Goal: Task Accomplishment & Management: Complete application form

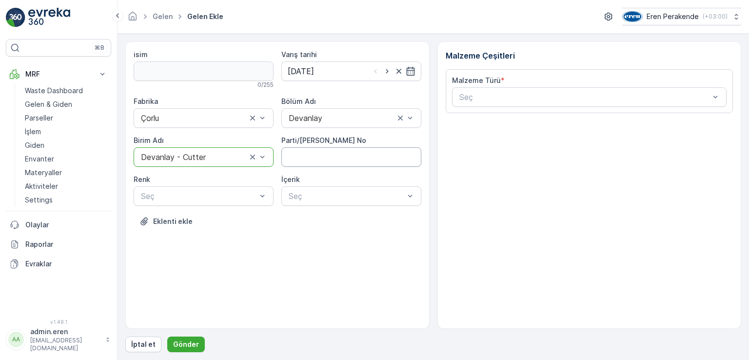
click at [360, 152] on No "Parti/[PERSON_NAME] No" at bounding box center [351, 157] width 140 height 20
type No "1270639"
click at [398, 193] on div at bounding box center [347, 196] width 118 height 9
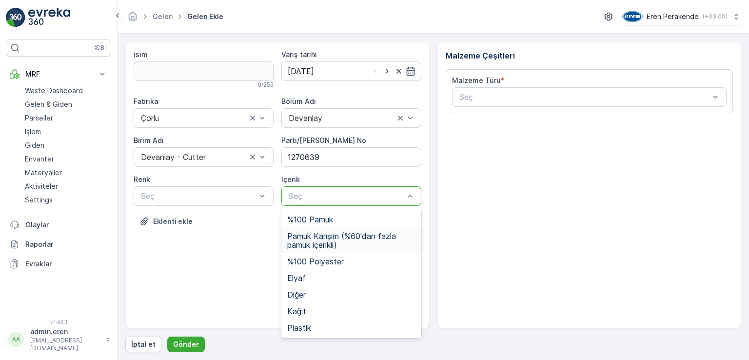
click at [353, 238] on span "Pamuk Karışım (%60'dan fazla pamuk içerikli)" at bounding box center [351, 241] width 128 height 18
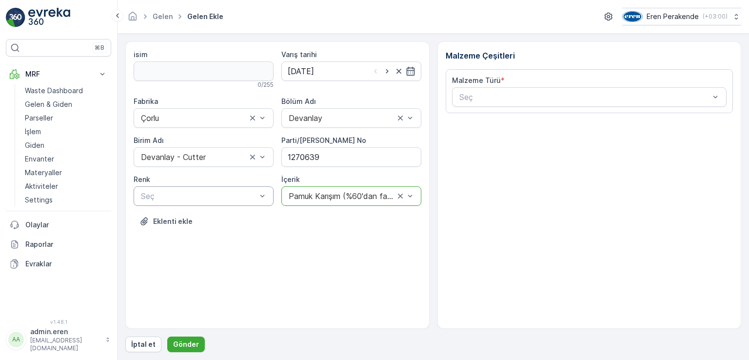
click at [228, 196] on div at bounding box center [199, 196] width 118 height 9
click at [167, 251] on span "Lacivert" at bounding box center [154, 252] width 30 height 9
click at [587, 97] on div at bounding box center [584, 97] width 253 height 9
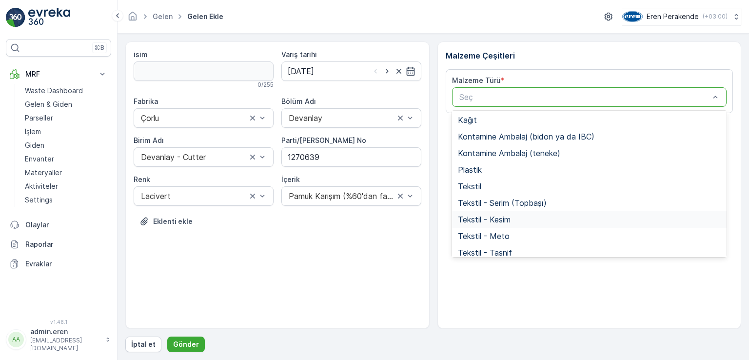
scroll to position [189, 0]
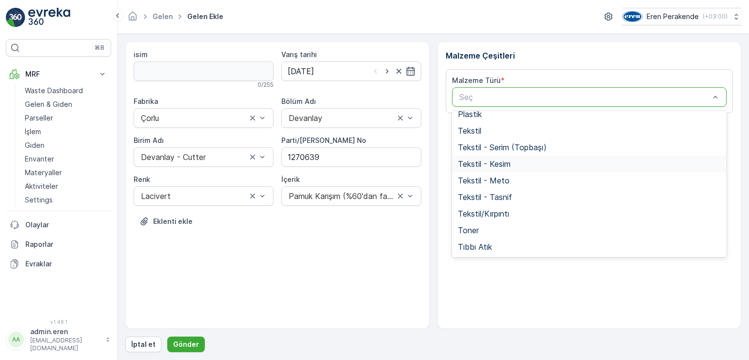
click at [501, 162] on span "Tekstil - Kesim" at bounding box center [484, 163] width 53 height 9
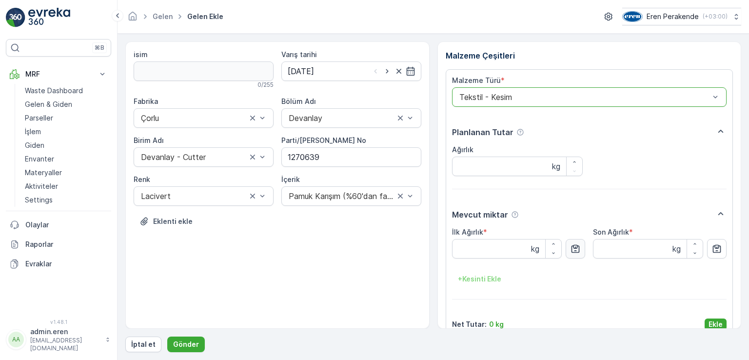
click at [574, 253] on icon "button" at bounding box center [576, 249] width 8 height 8
type Ağırlık "4.45"
click at [712, 320] on p "Ekle" at bounding box center [716, 324] width 14 height 10
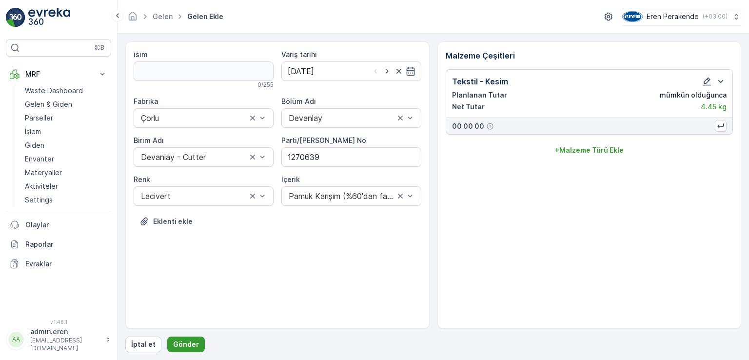
click at [182, 339] on p "Gönder" at bounding box center [186, 344] width 26 height 10
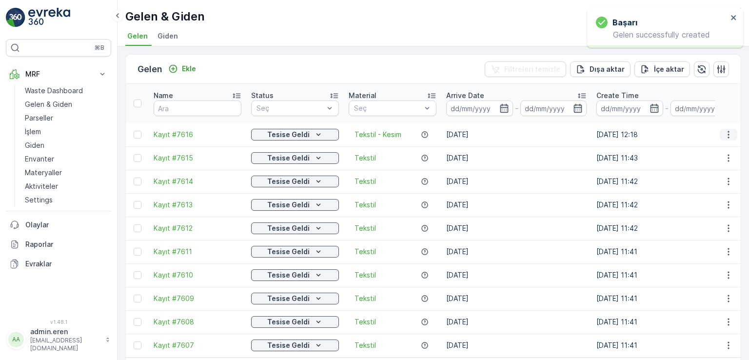
click at [724, 130] on icon "button" at bounding box center [729, 135] width 10 height 10
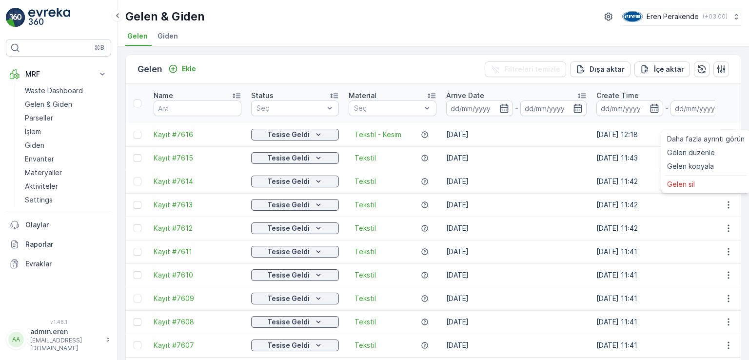
click at [725, 130] on icon "button" at bounding box center [729, 135] width 10 height 10
click at [725, 223] on icon "button" at bounding box center [729, 228] width 10 height 10
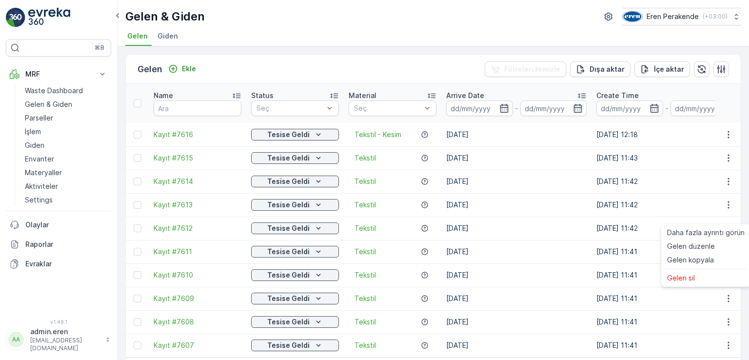
click at [725, 130] on td at bounding box center [728, 134] width 26 height 23
click at [725, 130] on icon "button" at bounding box center [729, 135] width 10 height 10
click at [724, 130] on icon "button" at bounding box center [729, 135] width 10 height 10
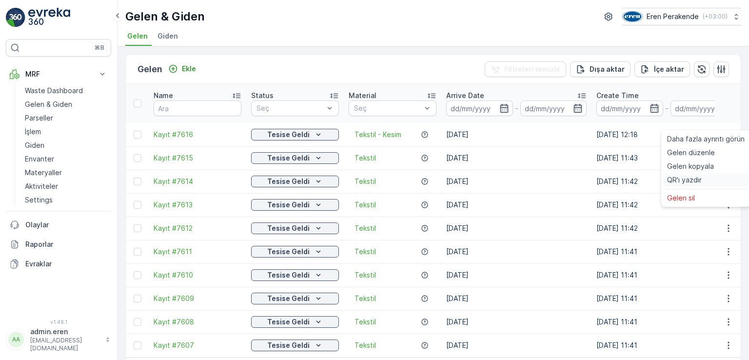
click at [697, 178] on span "QR'ı yazdır" at bounding box center [684, 180] width 35 height 10
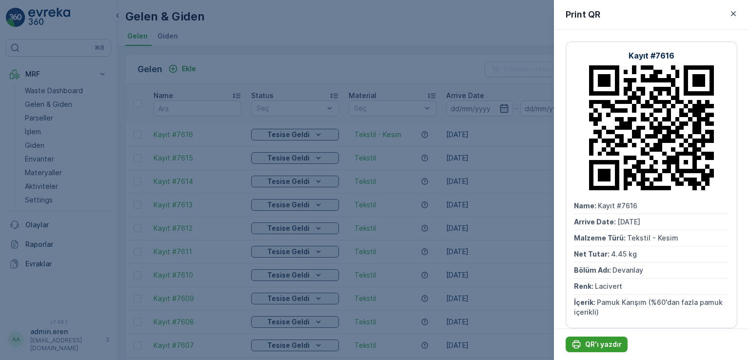
click at [587, 341] on p "QR'ı yazdır" at bounding box center [603, 344] width 37 height 10
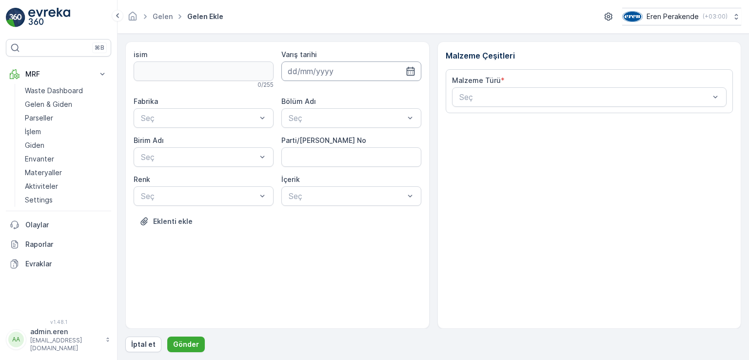
click at [345, 69] on input at bounding box center [351, 71] width 140 height 20
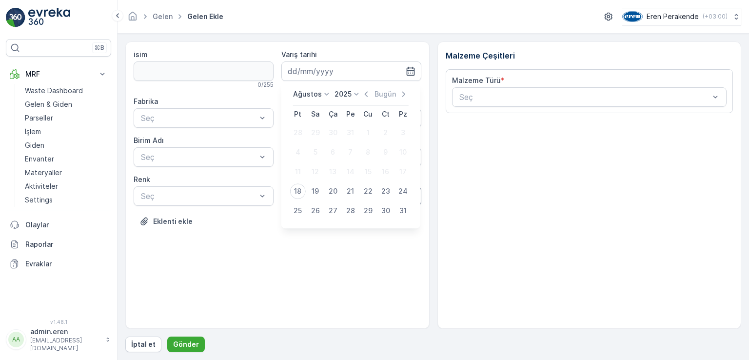
click at [298, 192] on div "18" at bounding box center [298, 191] width 16 height 16
type input "[DATE]"
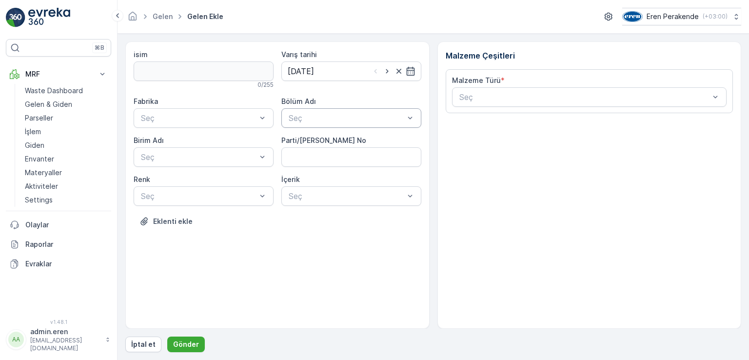
click at [334, 120] on div at bounding box center [347, 118] width 118 height 9
click at [332, 138] on div "Devanlay" at bounding box center [351, 141] width 128 height 9
click at [224, 139] on div "Çorlu" at bounding box center [203, 141] width 128 height 9
click at [219, 149] on div "Seç" at bounding box center [204, 157] width 140 height 20
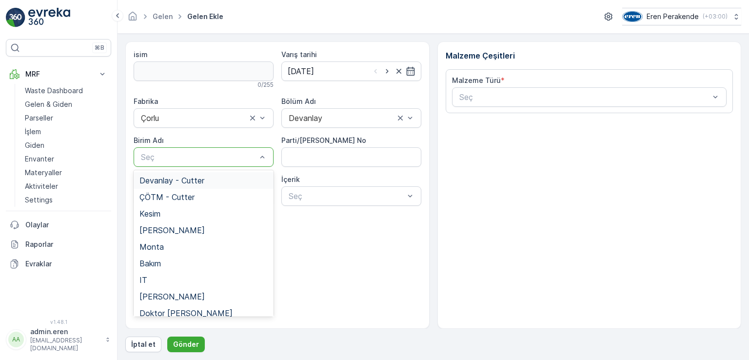
click at [211, 183] on div "Devanlay - Cutter" at bounding box center [203, 180] width 128 height 9
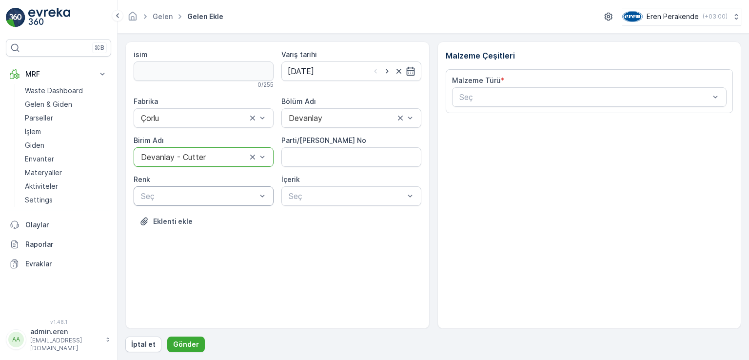
click at [205, 192] on div at bounding box center [199, 196] width 118 height 9
click at [163, 269] on span "Karışık/Diğer" at bounding box center [161, 269] width 44 height 9
click at [366, 192] on div at bounding box center [347, 196] width 118 height 9
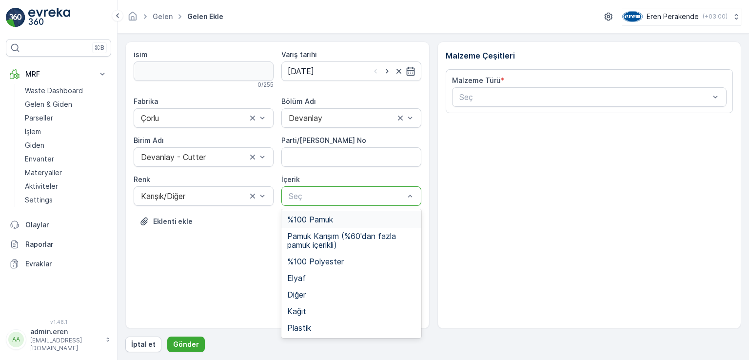
click at [326, 219] on span "%100 Pamuk" at bounding box center [310, 219] width 46 height 9
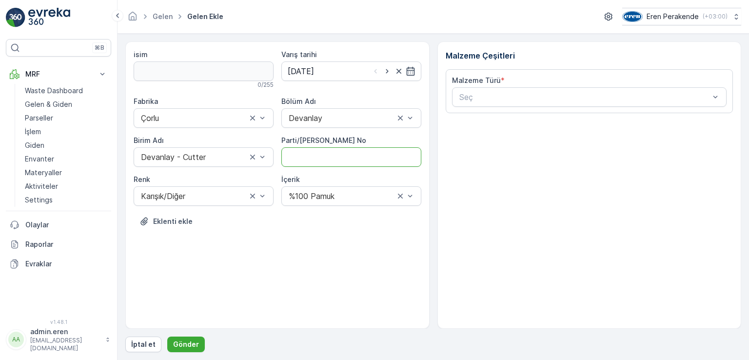
click at [391, 158] on No "Parti/[PERSON_NAME] No" at bounding box center [351, 157] width 140 height 20
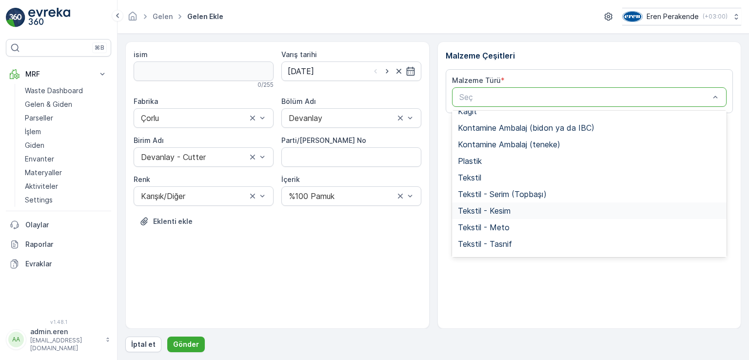
scroll to position [189, 0]
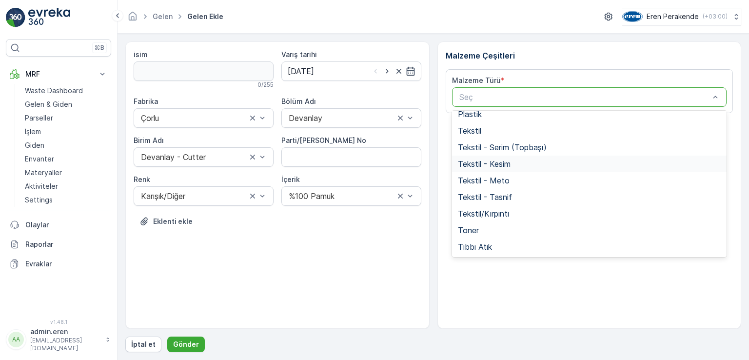
click at [489, 164] on span "Tekstil - Kesim" at bounding box center [484, 163] width 53 height 9
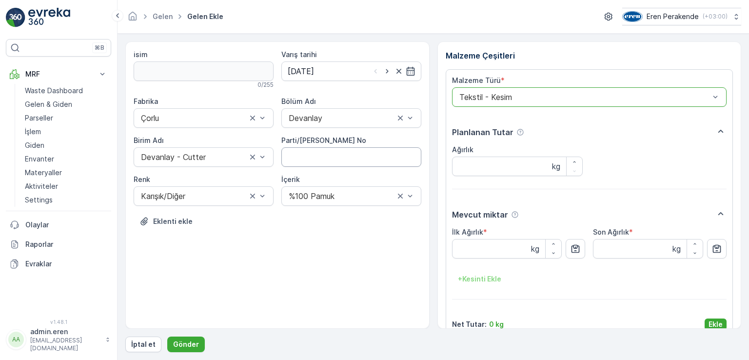
click at [362, 158] on No "Parti/[PERSON_NAME] No" at bounding box center [351, 157] width 140 height 20
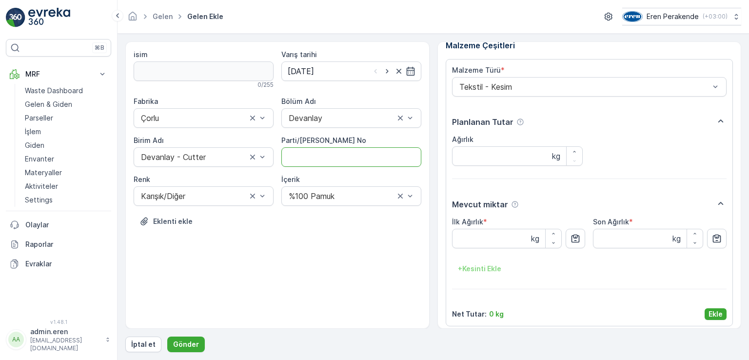
scroll to position [16, 0]
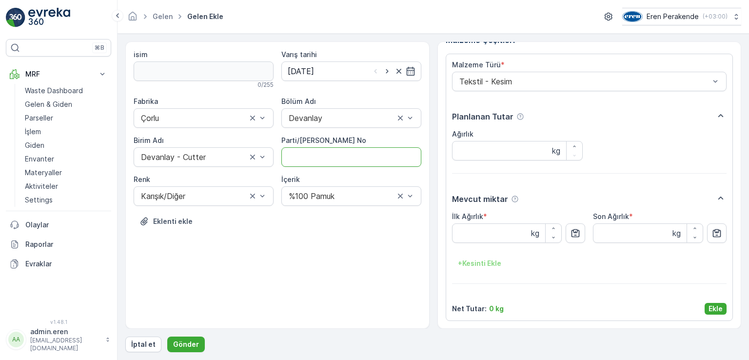
click at [303, 164] on No "Parti/[PERSON_NAME] No" at bounding box center [351, 157] width 140 height 20
type No "1272233"
click at [573, 235] on icon "button" at bounding box center [576, 233] width 10 height 10
type Ağırlık "23.23"
click at [716, 311] on p "Ekle" at bounding box center [716, 309] width 14 height 10
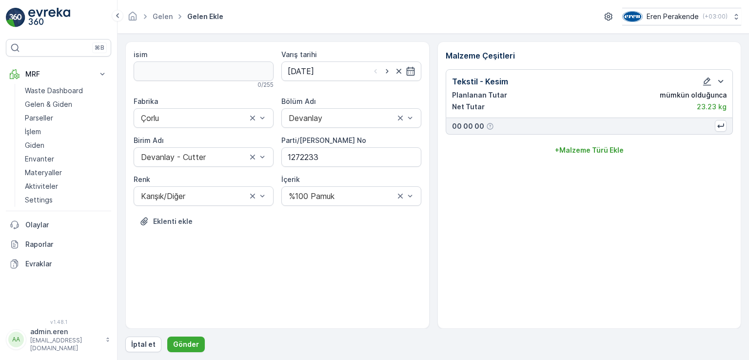
scroll to position [0, 0]
click at [179, 344] on p "Gönder" at bounding box center [186, 344] width 26 height 10
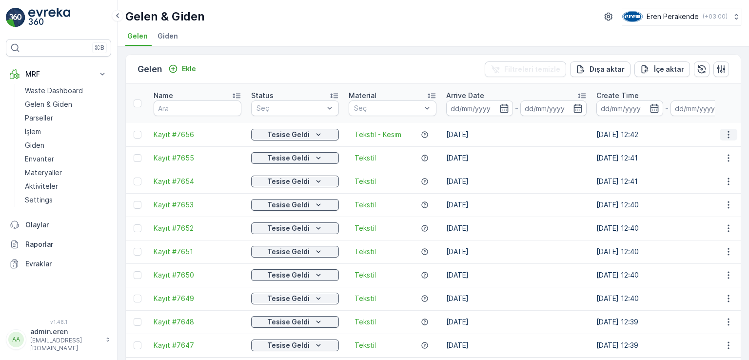
click at [727, 130] on icon "button" at bounding box center [729, 135] width 10 height 10
click at [691, 178] on span "QR'ı yazdır" at bounding box center [684, 180] width 35 height 10
click at [728, 130] on icon "button" at bounding box center [729, 135] width 10 height 10
click at [669, 178] on span "QR'ı yazdır" at bounding box center [684, 180] width 35 height 10
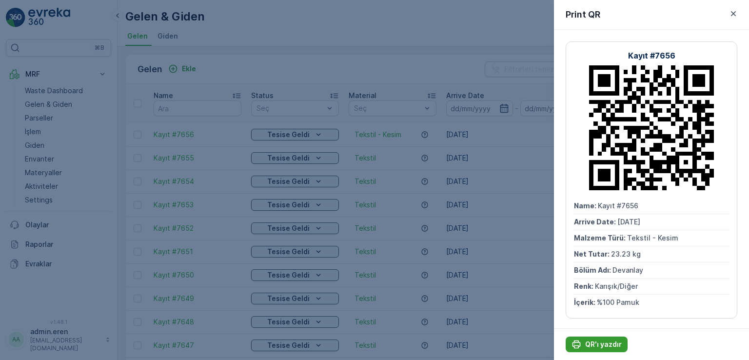
click at [593, 341] on p "QR'ı yazdır" at bounding box center [603, 344] width 37 height 10
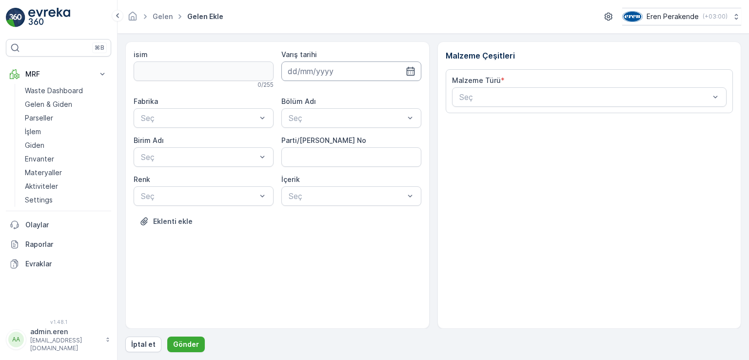
click at [329, 69] on input at bounding box center [351, 71] width 140 height 20
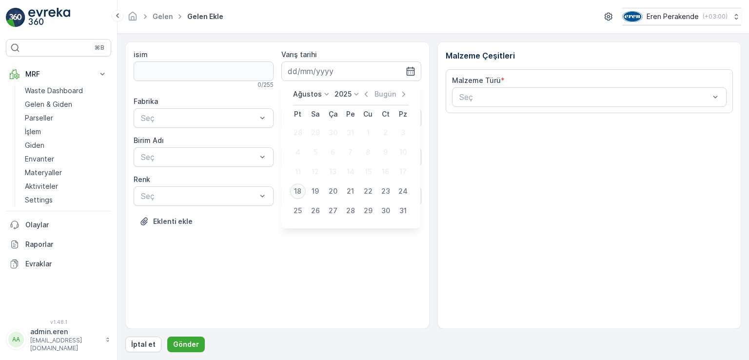
click at [301, 192] on div "18" at bounding box center [298, 191] width 16 height 16
type input "[DATE]"
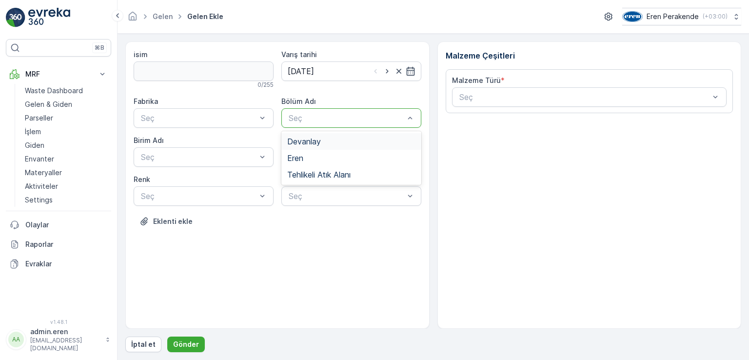
click at [322, 144] on div "Devanlay" at bounding box center [351, 141] width 128 height 9
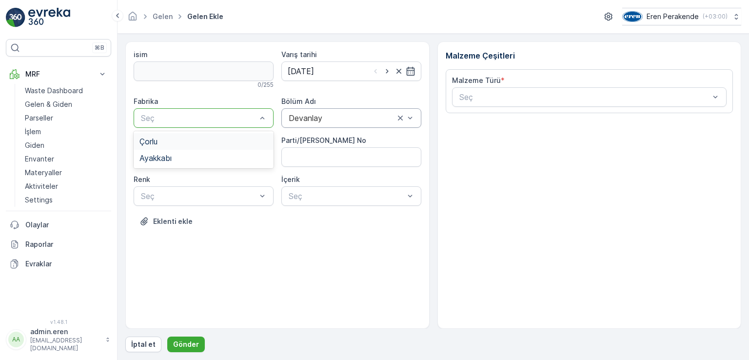
click at [171, 135] on div "Çorlu" at bounding box center [204, 141] width 140 height 17
click at [162, 158] on div at bounding box center [199, 157] width 118 height 9
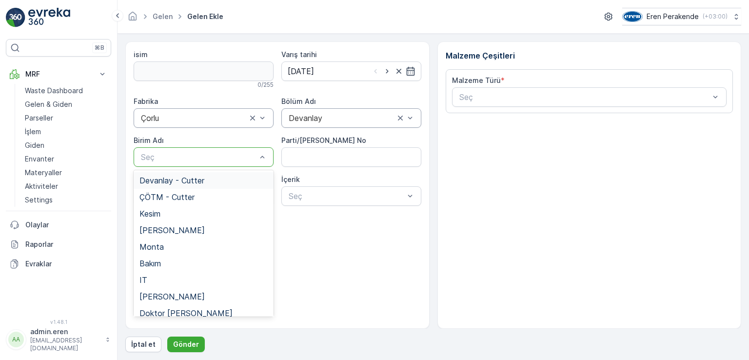
click at [167, 178] on span "Devanlay - Cutter" at bounding box center [171, 180] width 65 height 9
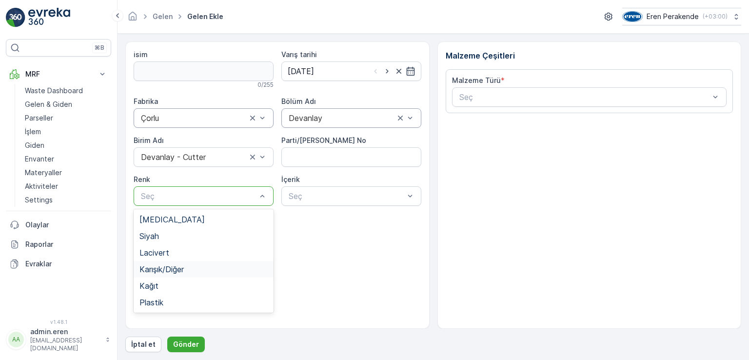
click at [175, 263] on div "Karışık/Diğer" at bounding box center [204, 269] width 140 height 17
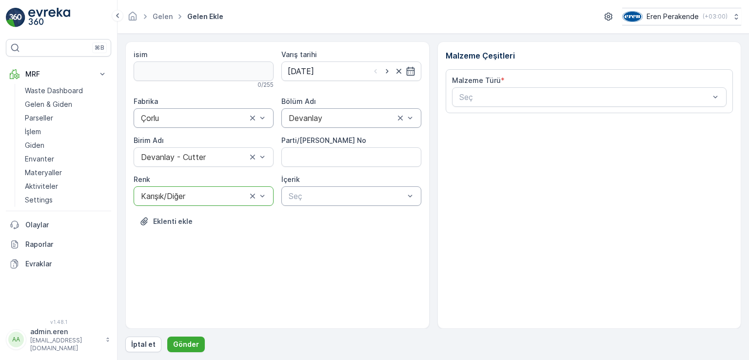
click at [333, 192] on div at bounding box center [347, 196] width 118 height 9
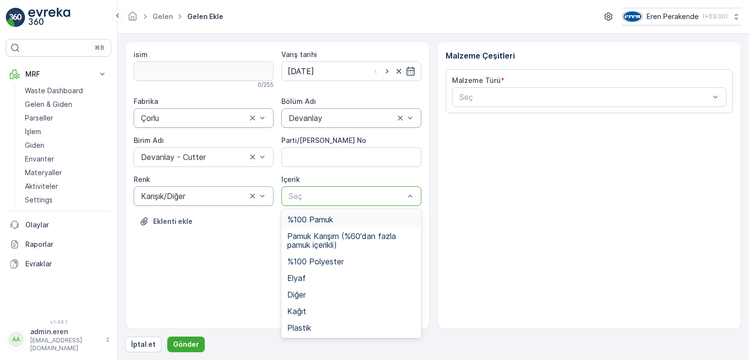
click at [317, 218] on span "%100 Pamuk" at bounding box center [310, 219] width 46 height 9
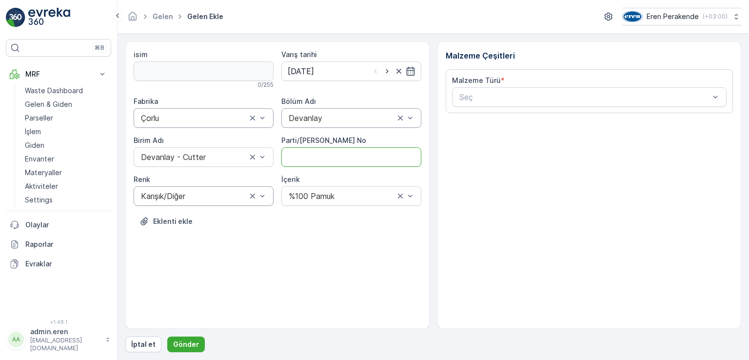
click at [321, 155] on No "Parti/[PERSON_NAME] No" at bounding box center [351, 157] width 140 height 20
type No "1272233"
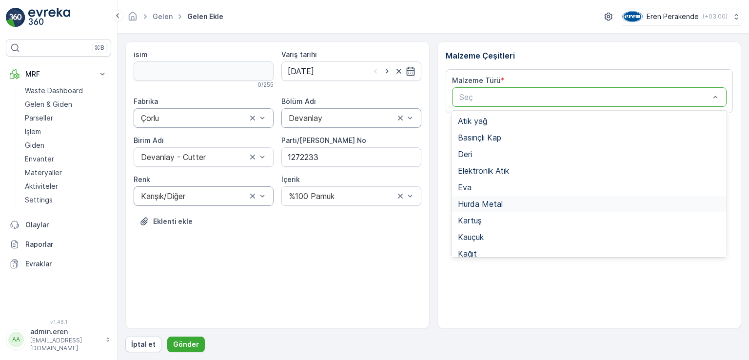
scroll to position [189, 0]
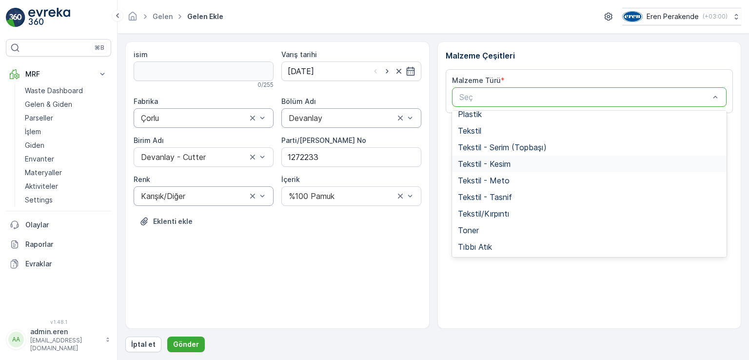
click at [502, 164] on span "Tekstil - Kesim" at bounding box center [484, 163] width 53 height 9
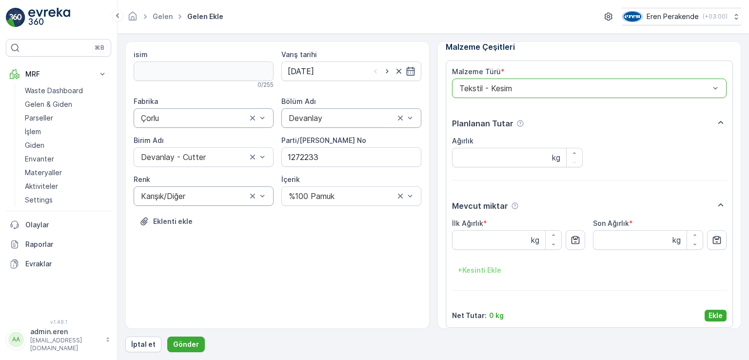
scroll to position [16, 0]
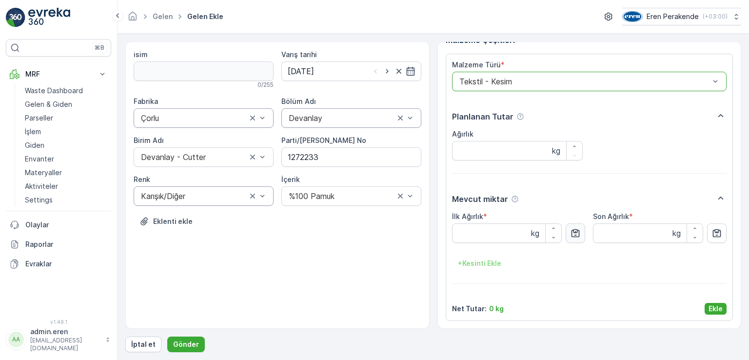
click at [572, 229] on icon "button" at bounding box center [576, 233] width 10 height 10
type Ağırlık "20.69"
click at [718, 305] on p "Ekle" at bounding box center [716, 309] width 14 height 10
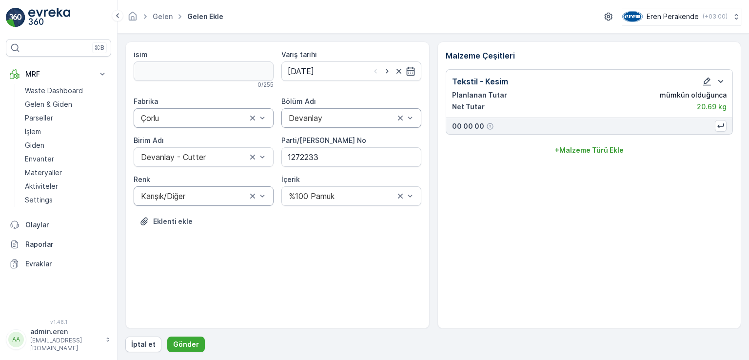
scroll to position [0, 0]
click at [183, 342] on p "Gönder" at bounding box center [186, 344] width 26 height 10
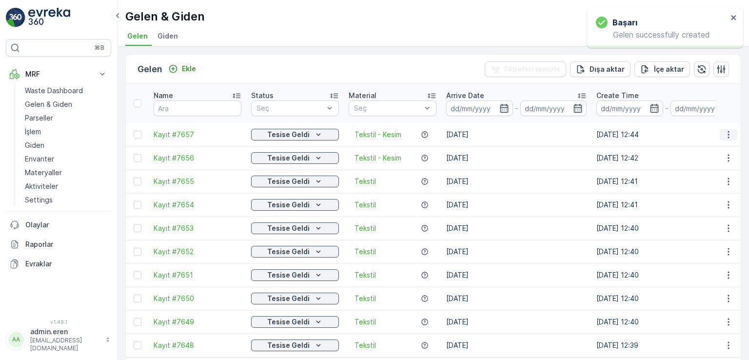
click at [731, 130] on icon "button" at bounding box center [729, 135] width 10 height 10
click at [691, 174] on div "QR'ı yazdır" at bounding box center [705, 180] width 85 height 14
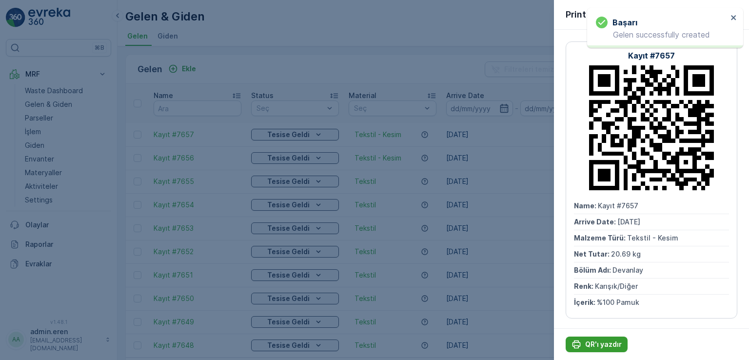
click at [602, 340] on p "QR'ı yazdır" at bounding box center [603, 344] width 37 height 10
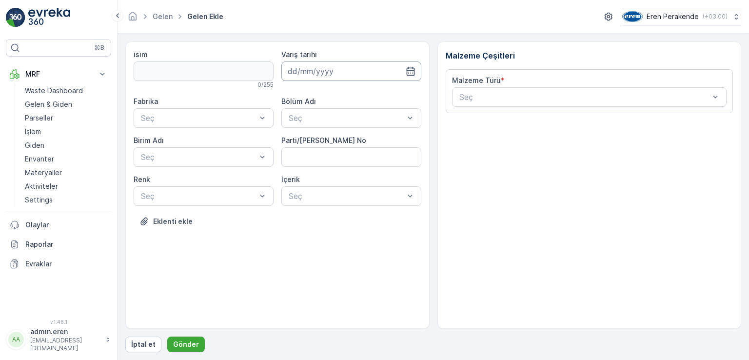
click at [336, 75] on input at bounding box center [351, 71] width 140 height 20
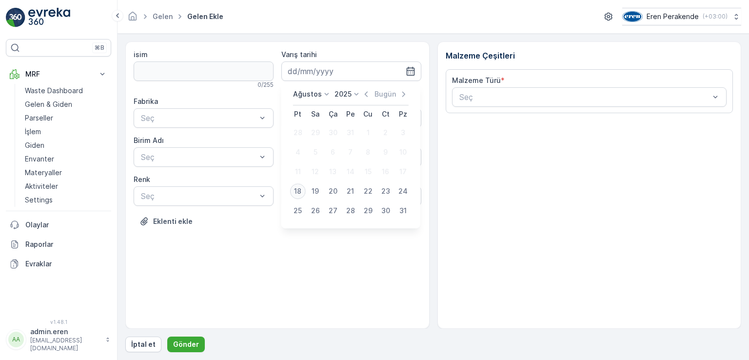
click at [293, 188] on div "18" at bounding box center [298, 191] width 16 height 16
type input "[DATE]"
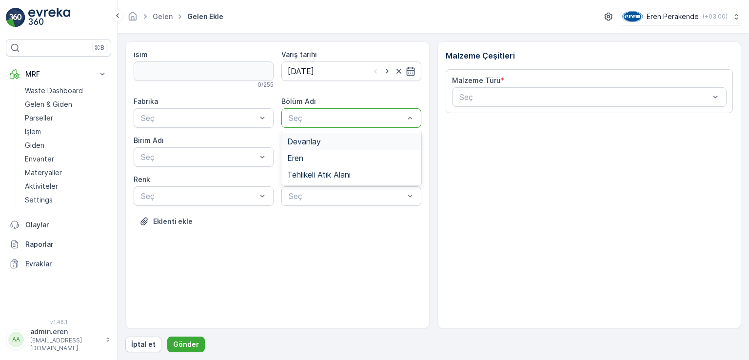
click at [305, 144] on span "Devanlay" at bounding box center [304, 141] width 34 height 9
click at [300, 156] on No "Parti/[PERSON_NAME] No" at bounding box center [351, 157] width 140 height 20
click at [304, 185] on div "[PERSON_NAME]" at bounding box center [351, 190] width 140 height 31
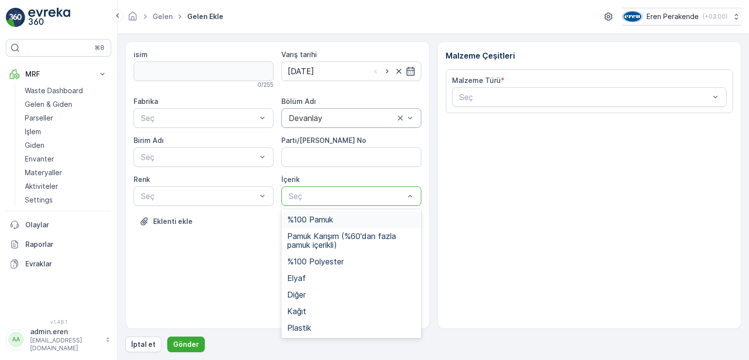
drag, startPoint x: 301, startPoint y: 194, endPoint x: 301, endPoint y: 204, distance: 10.3
click at [301, 194] on div at bounding box center [347, 196] width 118 height 9
click at [301, 327] on span "Plastik" at bounding box center [299, 327] width 24 height 9
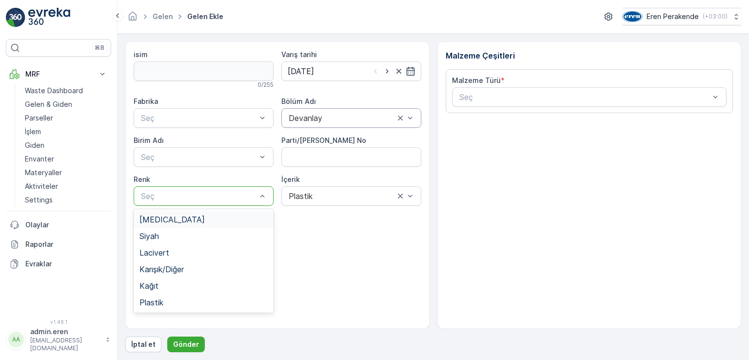
click at [195, 193] on div at bounding box center [199, 196] width 118 height 9
click at [160, 303] on span "Plastik" at bounding box center [151, 302] width 24 height 9
click at [159, 125] on div "Seç" at bounding box center [204, 118] width 140 height 20
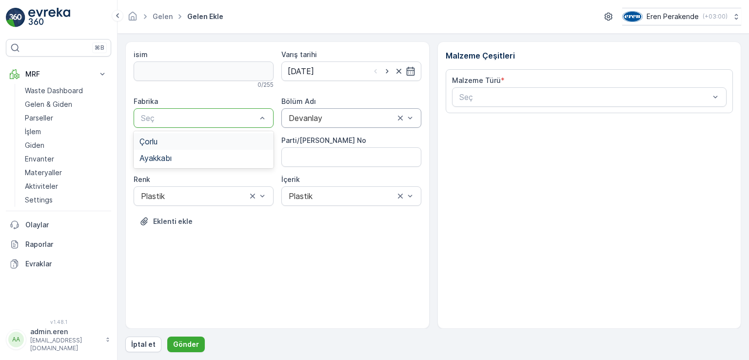
click at [159, 142] on div "Çorlu" at bounding box center [203, 141] width 128 height 9
click at [159, 153] on div at bounding box center [199, 157] width 118 height 9
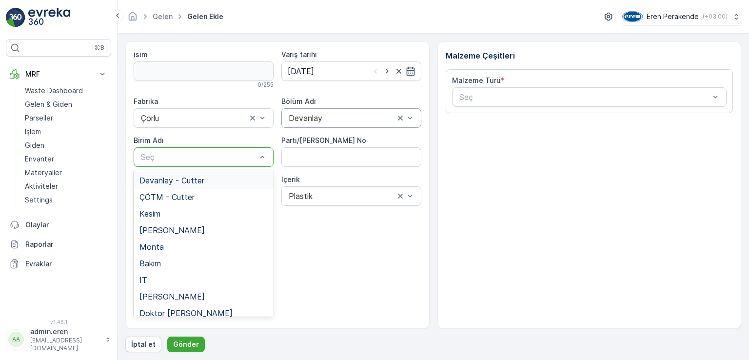
click at [187, 180] on span "Devanlay - Cutter" at bounding box center [171, 180] width 65 height 9
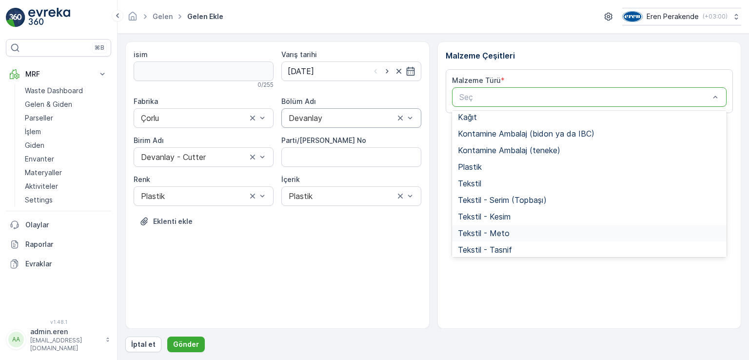
scroll to position [189, 0]
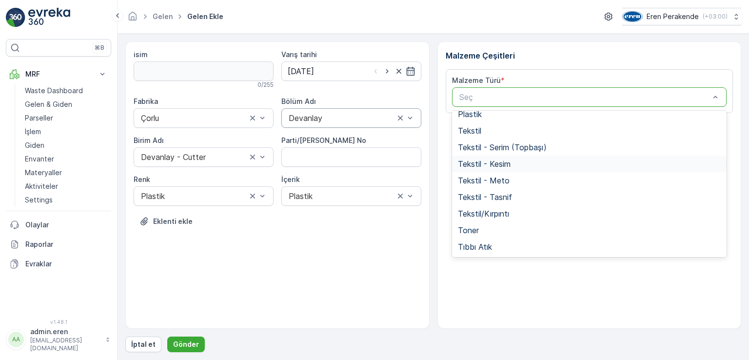
click at [507, 164] on span "Tekstil - Kesim" at bounding box center [484, 163] width 53 height 9
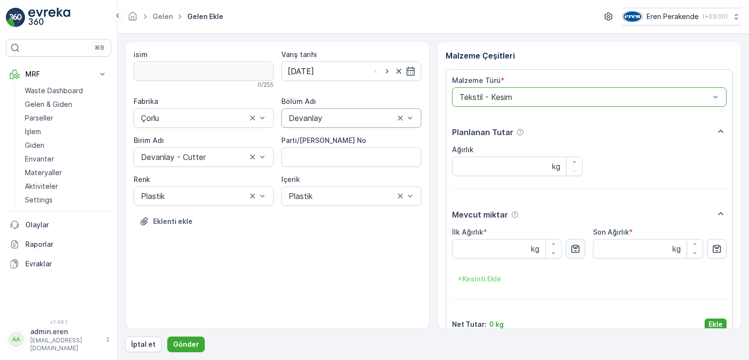
click at [575, 248] on icon "button" at bounding box center [576, 249] width 8 height 8
type Ağırlık "6.76"
click at [719, 321] on p "Ekle" at bounding box center [716, 324] width 14 height 10
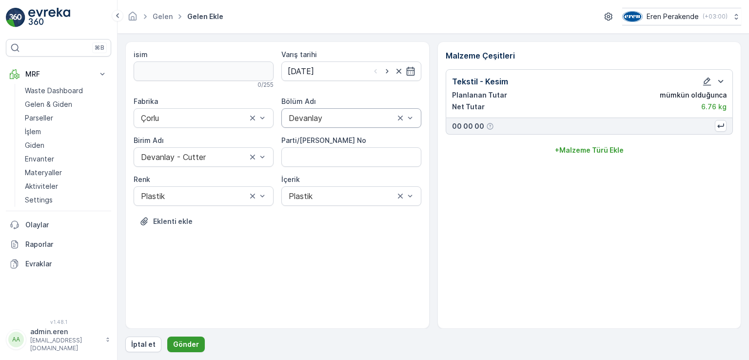
click at [187, 340] on p "Gönder" at bounding box center [186, 344] width 26 height 10
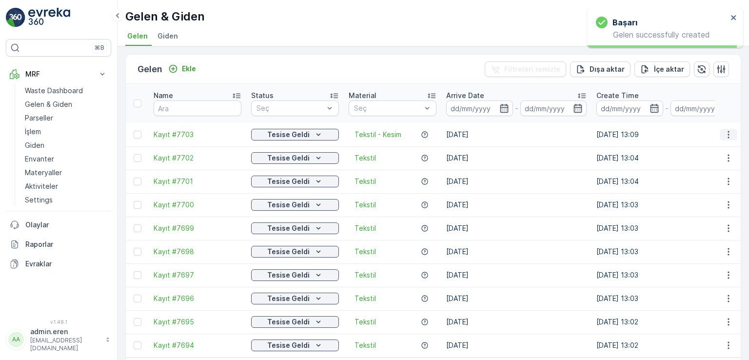
click at [728, 130] on icon "button" at bounding box center [729, 135] width 10 height 10
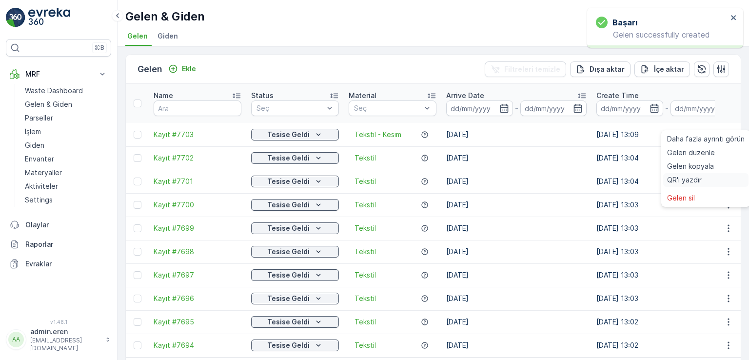
click at [700, 179] on span "QR'ı yazdır" at bounding box center [684, 180] width 35 height 10
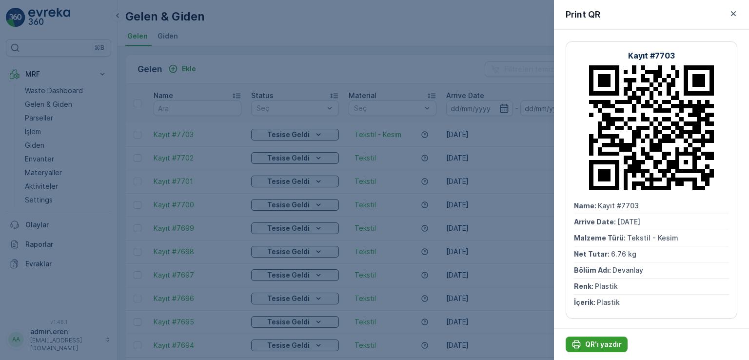
click at [603, 337] on button "QR'ı yazdır" at bounding box center [597, 344] width 62 height 16
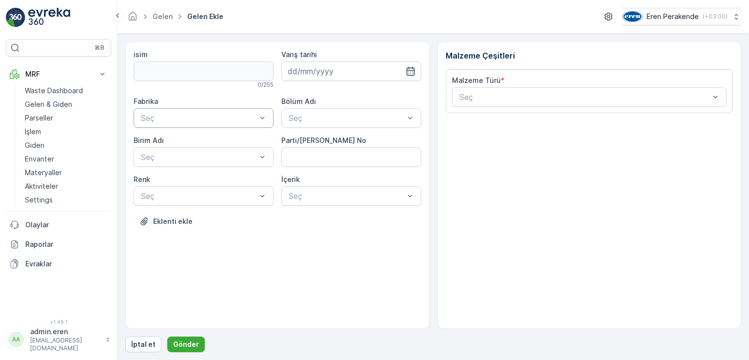
click at [209, 110] on div "Seç" at bounding box center [204, 118] width 140 height 20
click at [191, 139] on div "Çorlu" at bounding box center [203, 141] width 128 height 9
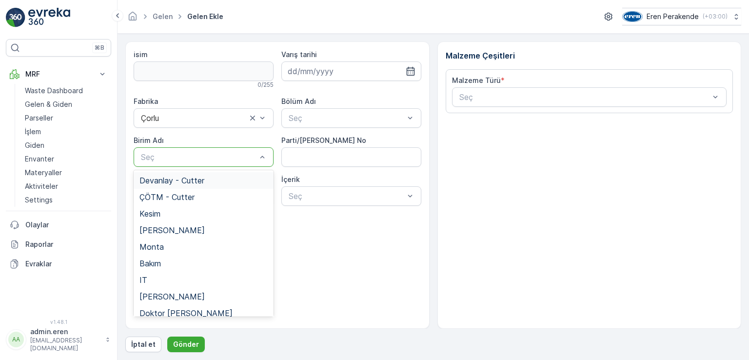
click at [187, 157] on div at bounding box center [199, 157] width 118 height 9
click at [179, 181] on span "Devanlay - Cutter" at bounding box center [171, 180] width 65 height 9
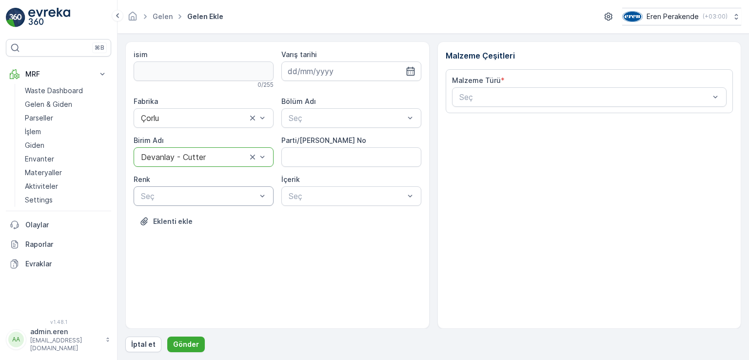
click at [192, 195] on div at bounding box center [199, 196] width 118 height 9
click at [166, 229] on div "Siyah" at bounding box center [204, 236] width 140 height 17
click at [380, 63] on input at bounding box center [351, 71] width 140 height 20
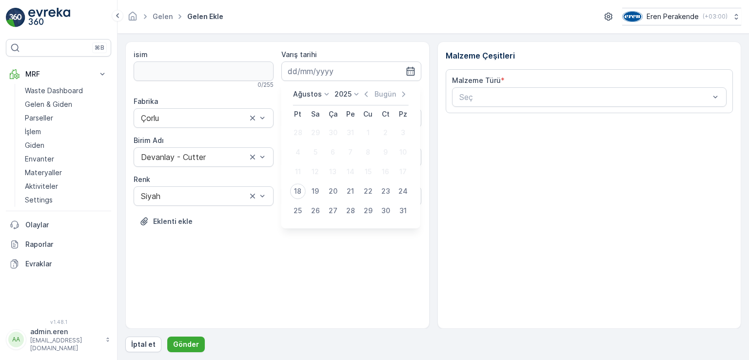
drag, startPoint x: 296, startPoint y: 190, endPoint x: 314, endPoint y: 141, distance: 51.8
click at [296, 190] on div "18" at bounding box center [298, 191] width 16 height 16
type input "[DATE]"
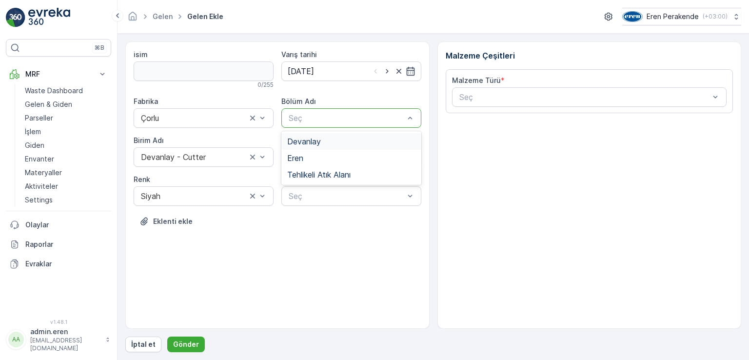
click at [319, 119] on div at bounding box center [347, 118] width 118 height 9
click at [317, 139] on span "Devanlay" at bounding box center [304, 141] width 34 height 9
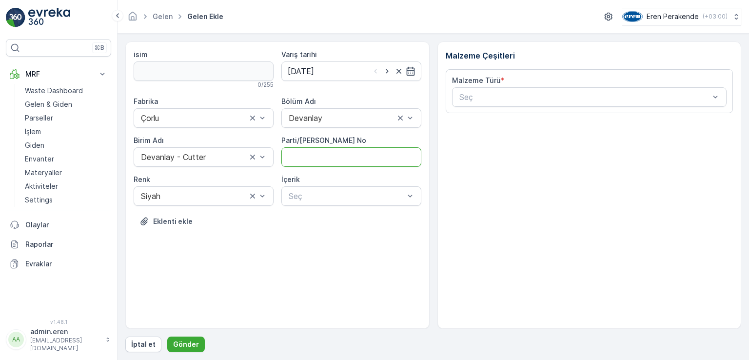
click at [312, 157] on No "Parti/[PERSON_NAME] No" at bounding box center [351, 157] width 140 height 20
type No "1272152"
drag, startPoint x: 312, startPoint y: 195, endPoint x: 307, endPoint y: 198, distance: 5.3
click at [311, 196] on div at bounding box center [347, 196] width 118 height 9
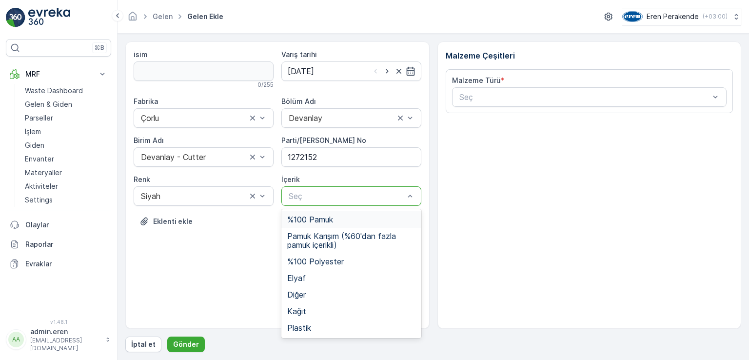
click at [328, 214] on div "%100 Pamuk" at bounding box center [351, 219] width 140 height 17
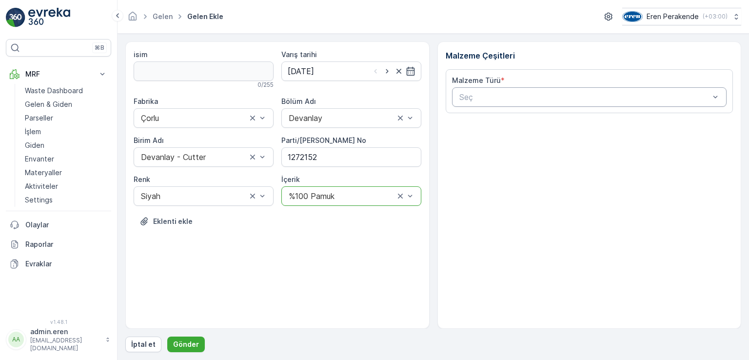
click at [540, 94] on div at bounding box center [584, 97] width 253 height 9
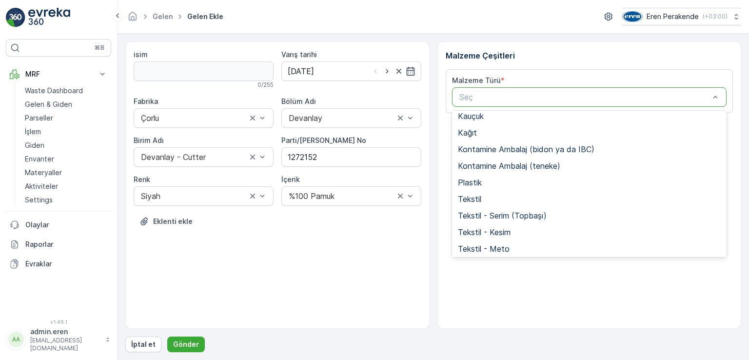
scroll to position [189, 0]
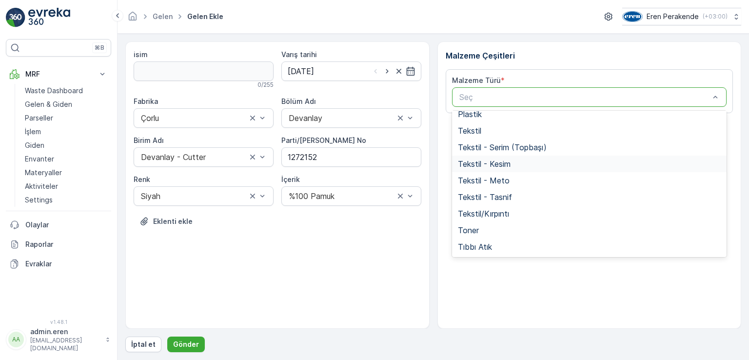
click at [495, 161] on span "Tekstil - Kesim" at bounding box center [484, 163] width 53 height 9
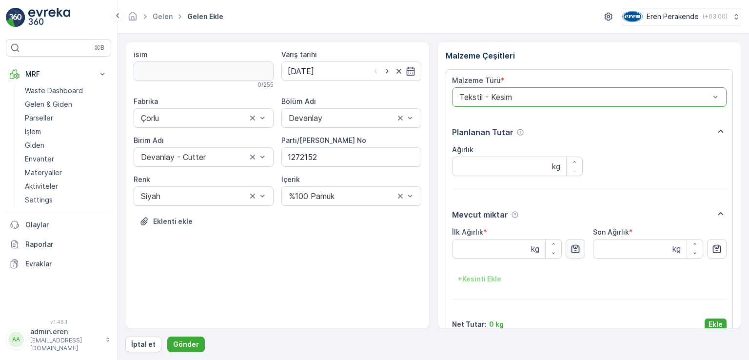
click at [577, 250] on icon "button" at bounding box center [576, 249] width 8 height 8
type Ağırlık "10.72"
click at [709, 321] on p "Ekle" at bounding box center [716, 324] width 14 height 10
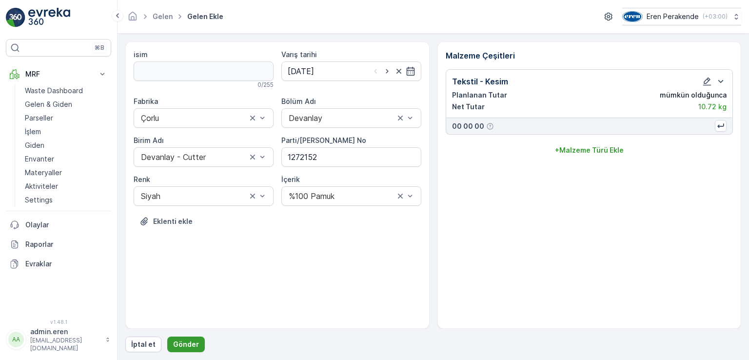
click at [183, 348] on p "Gönder" at bounding box center [186, 344] width 26 height 10
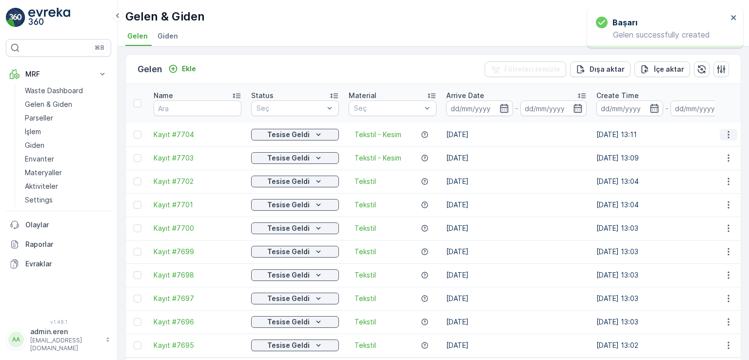
click at [727, 130] on icon "button" at bounding box center [729, 135] width 10 height 10
click at [705, 178] on div "QR'ı yazdır" at bounding box center [705, 180] width 85 height 14
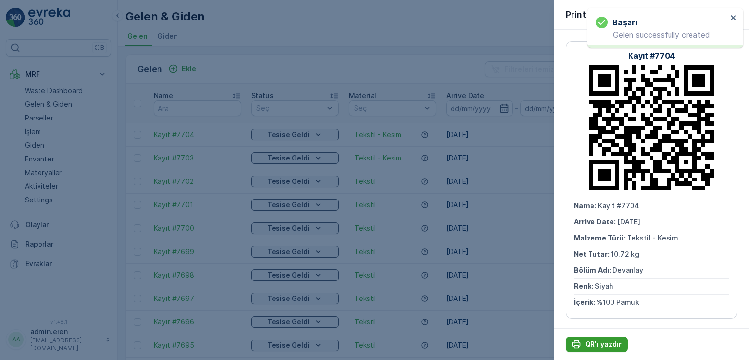
click at [597, 343] on p "QR'ı yazdır" at bounding box center [603, 344] width 37 height 10
